Goal: Task Accomplishment & Management: Use online tool/utility

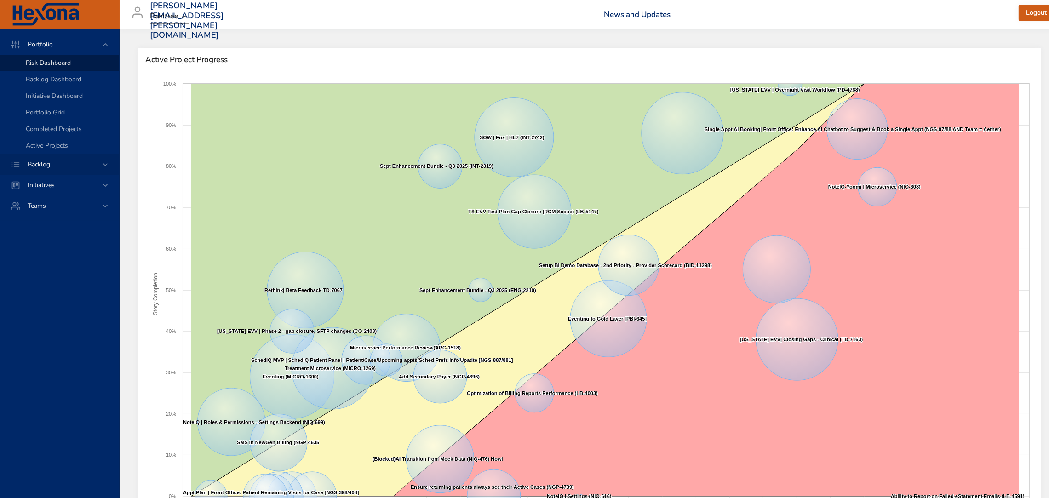
click at [49, 161] on span "Backlog" at bounding box center [38, 164] width 37 height 9
click at [50, 80] on span "Backlog Details" at bounding box center [48, 83] width 44 height 9
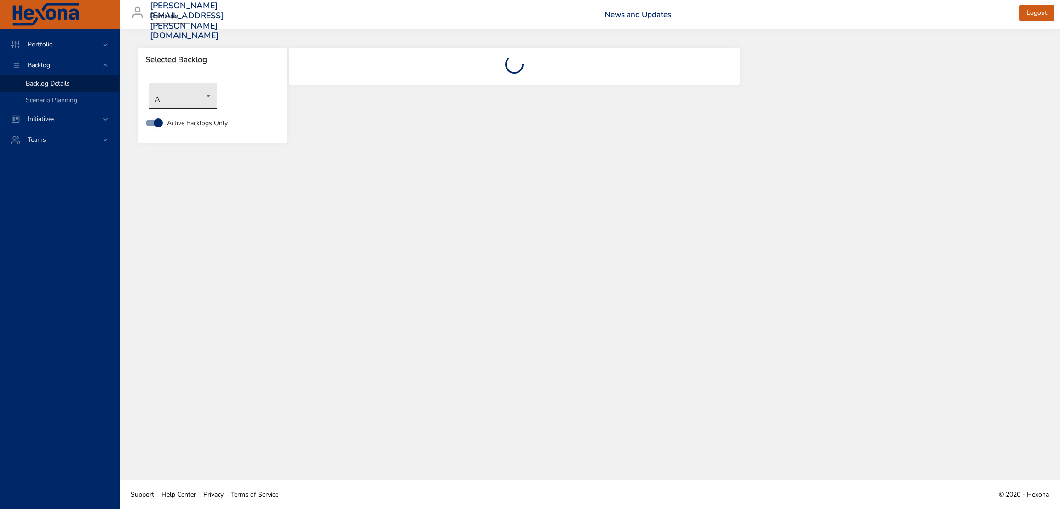
click at [208, 97] on body "Portfolio Backlog Backlog Details Scenario Planning Initiatives Teams [PERSON_N…" at bounding box center [530, 254] width 1060 height 509
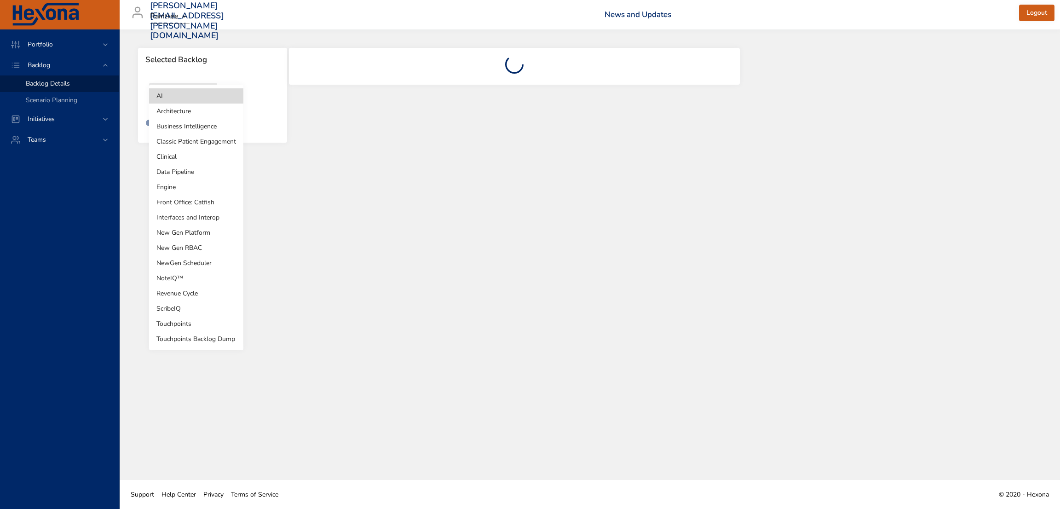
click at [194, 260] on li "NewGen Scheduler" at bounding box center [196, 262] width 94 height 15
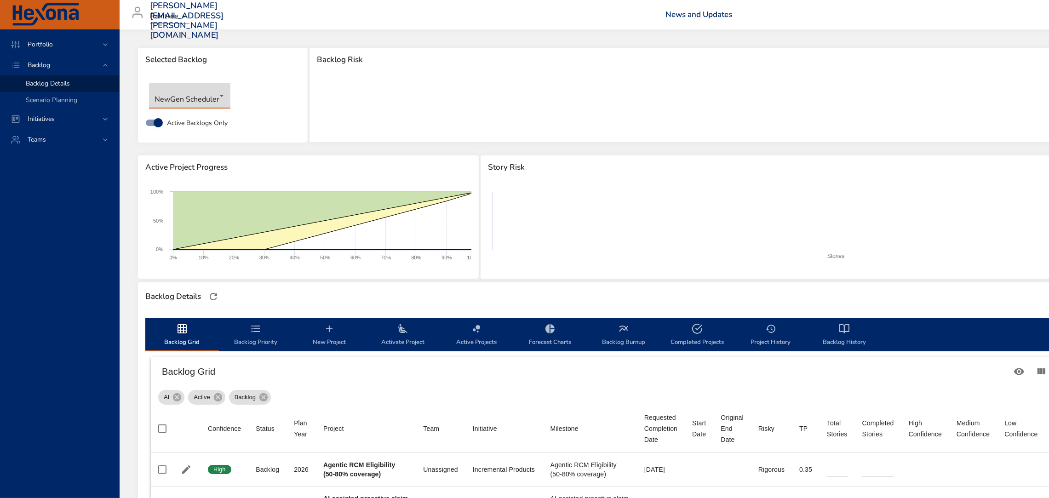
type input "*"
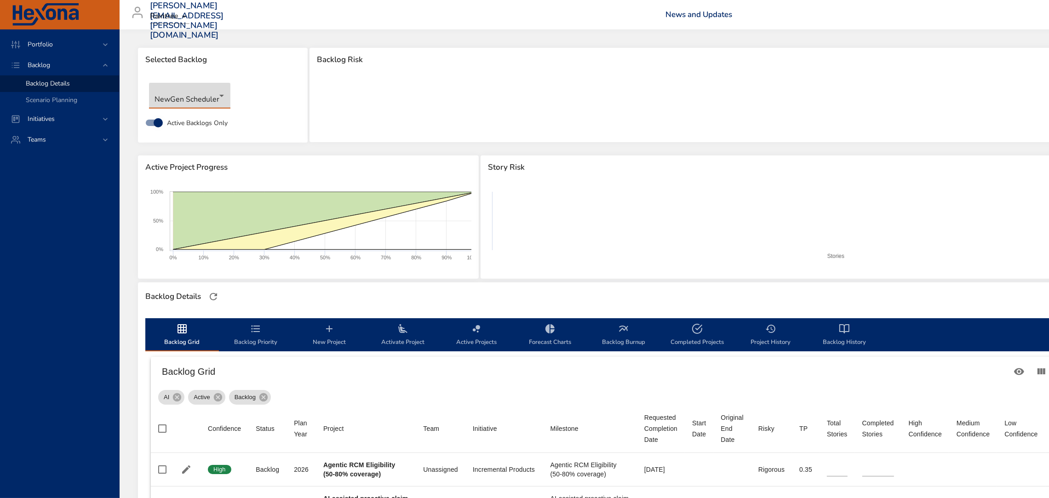
type input "*"
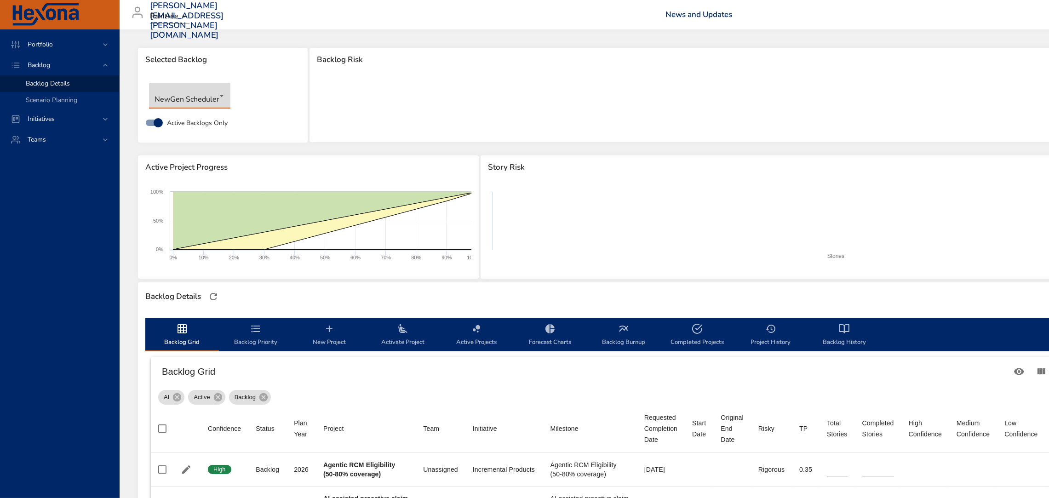
type input "*"
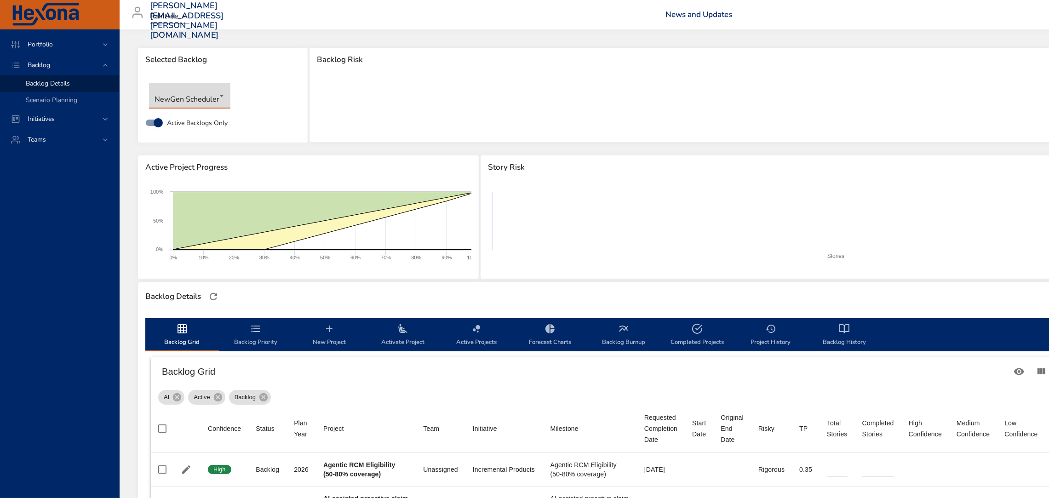
type input "*"
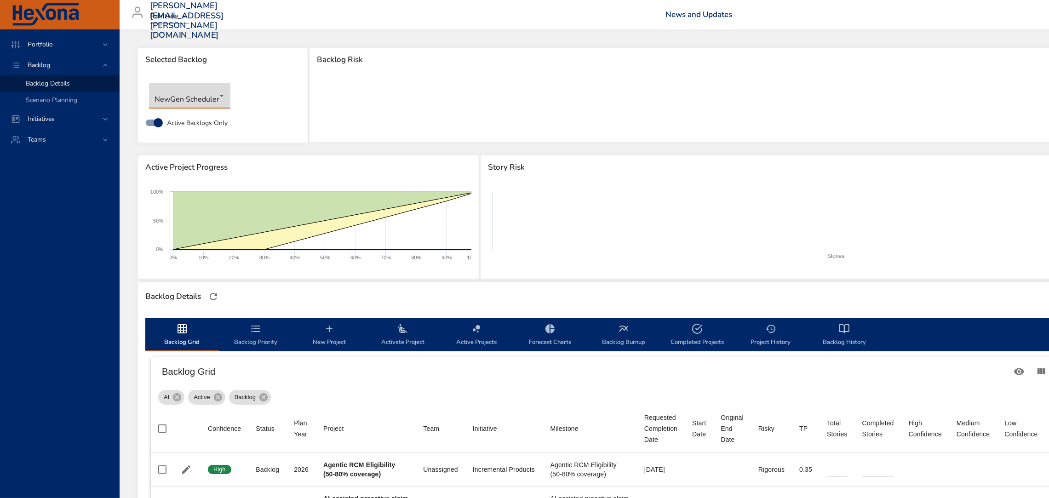
type input "*"
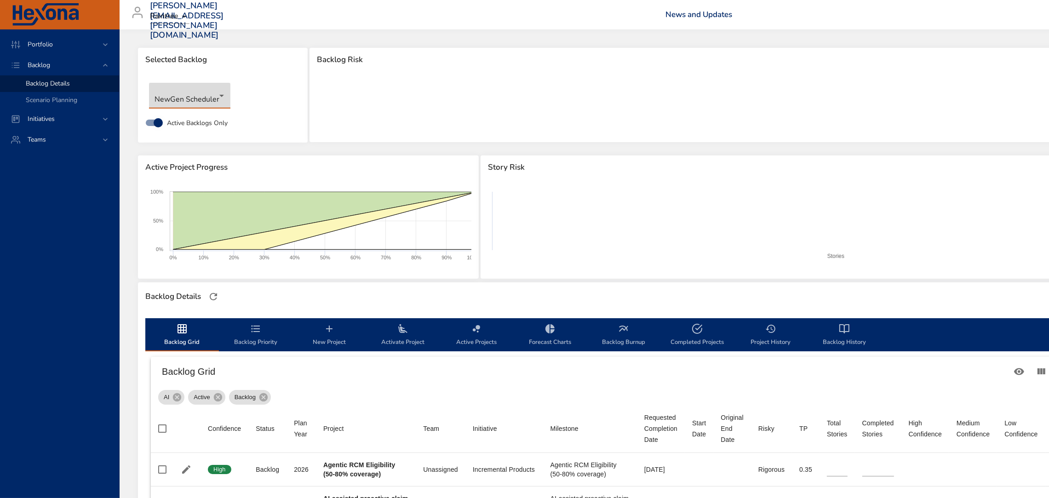
type input "*"
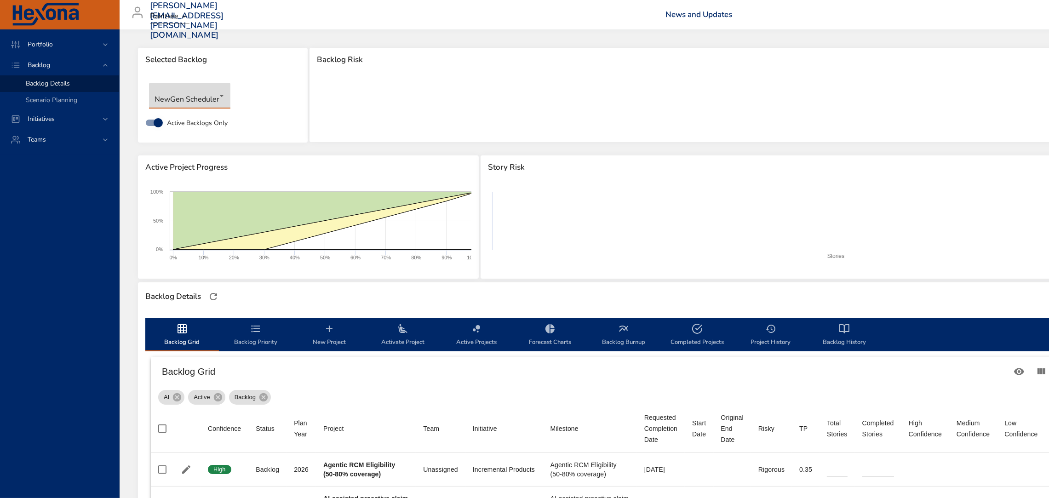
type input "*"
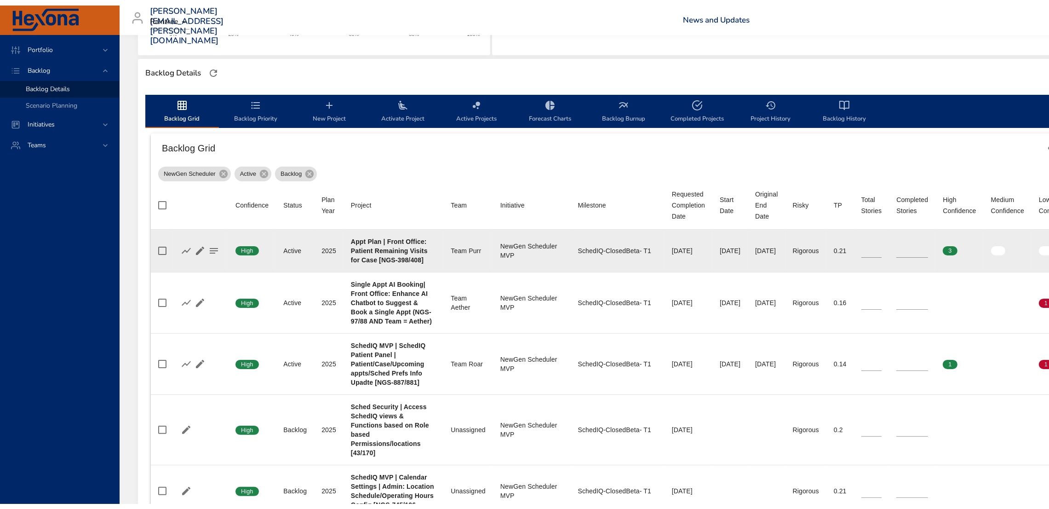
scroll to position [228, 0]
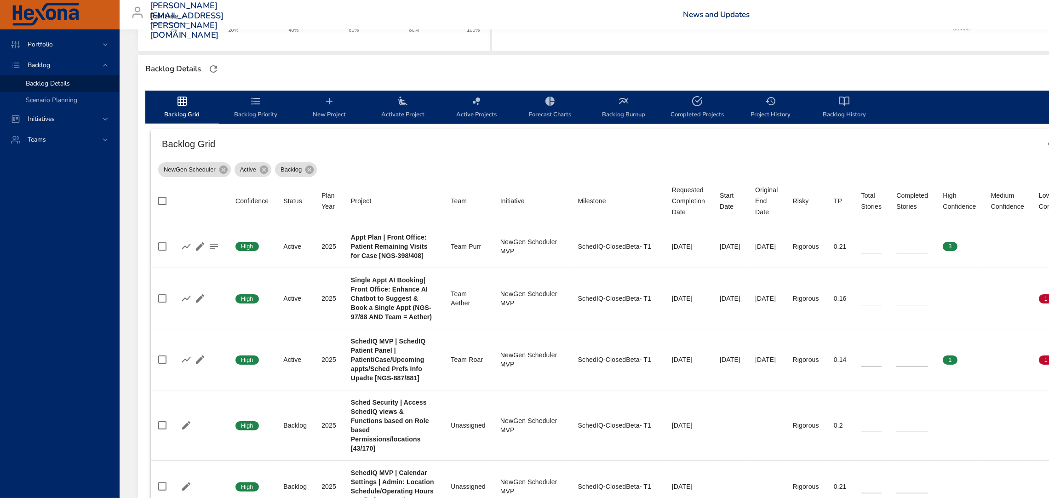
click at [262, 108] on span "Backlog Priority" at bounding box center [255, 108] width 63 height 24
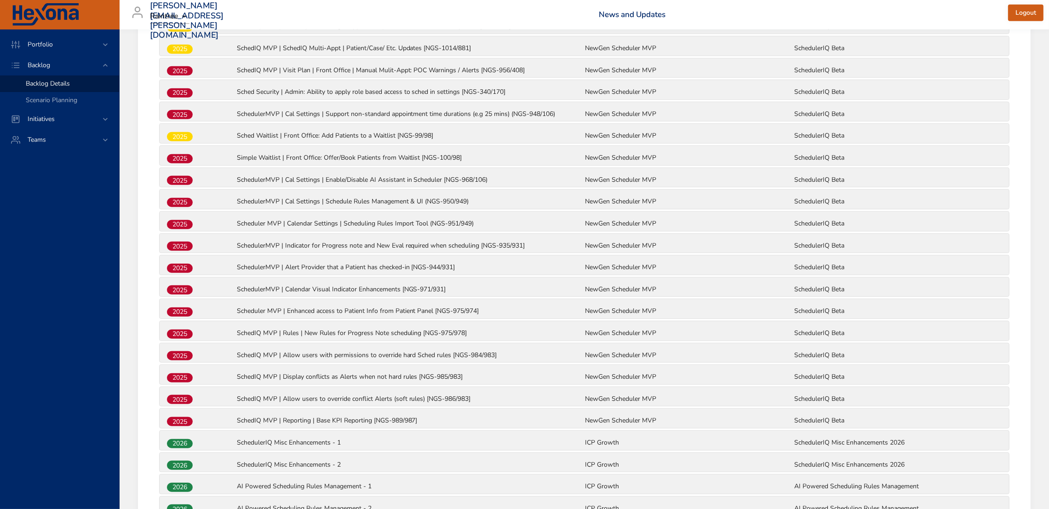
scroll to position [875, 0]
